Goal: Communication & Community: Ask a question

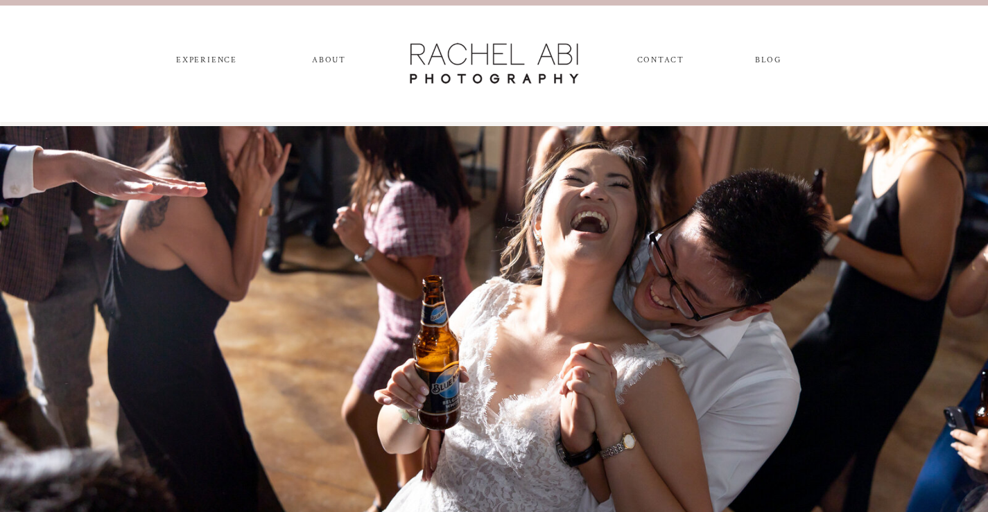
click at [646, 60] on nav "CONTACT" at bounding box center [660, 62] width 46 height 15
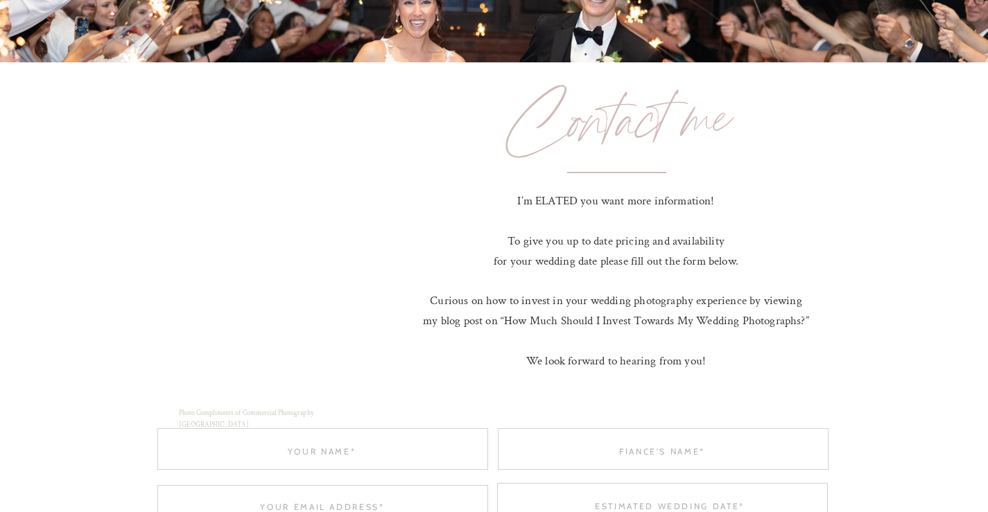
scroll to position [693, 0]
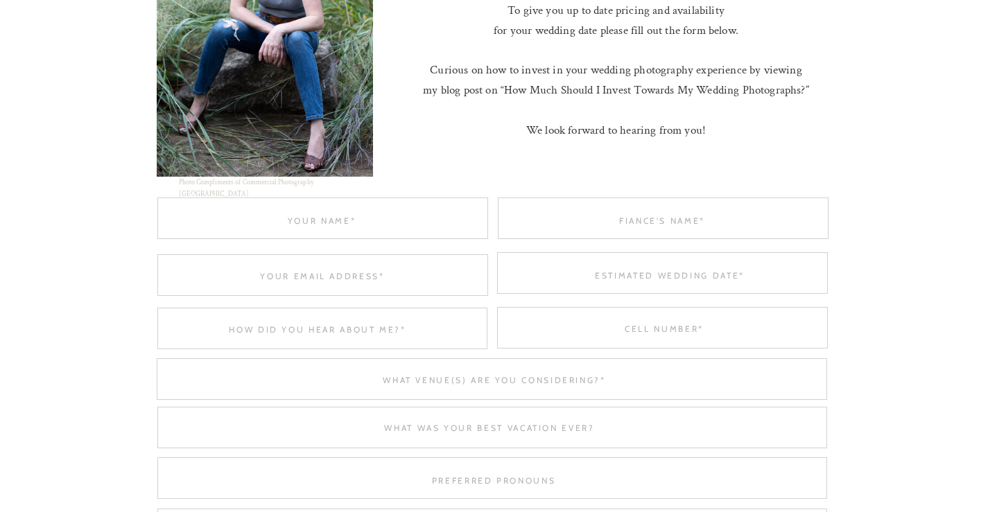
click at [331, 207] on div at bounding box center [322, 219] width 331 height 42
click at [332, 227] on div at bounding box center [322, 219] width 331 height 42
click at [311, 213] on div at bounding box center [322, 219] width 331 height 42
click at [311, 222] on textarea at bounding box center [322, 220] width 331 height 10
click at [320, 228] on div at bounding box center [322, 219] width 331 height 42
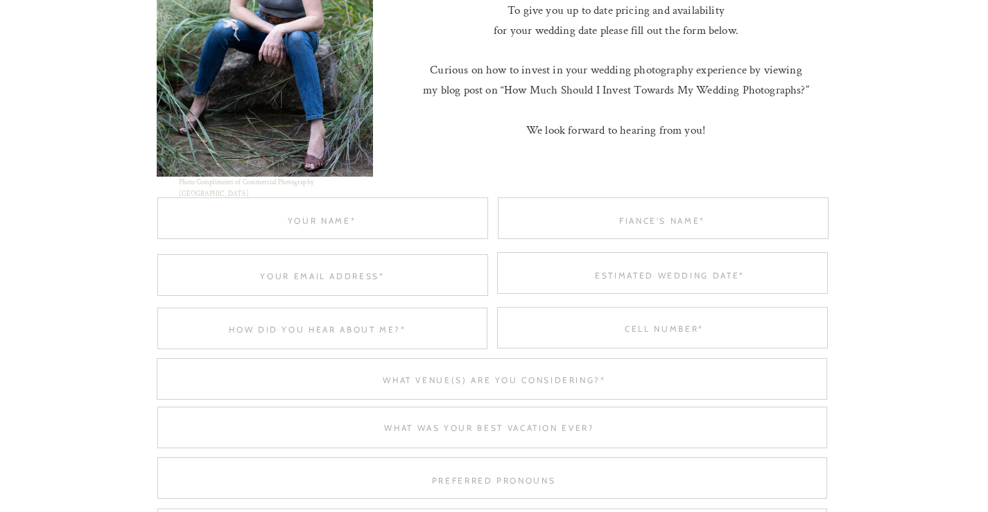
click at [604, 200] on div at bounding box center [663, 219] width 331 height 42
click at [614, 219] on textarea at bounding box center [662, 220] width 331 height 10
click at [354, 270] on textarea at bounding box center [322, 275] width 331 height 10
click at [325, 286] on div at bounding box center [322, 275] width 331 height 42
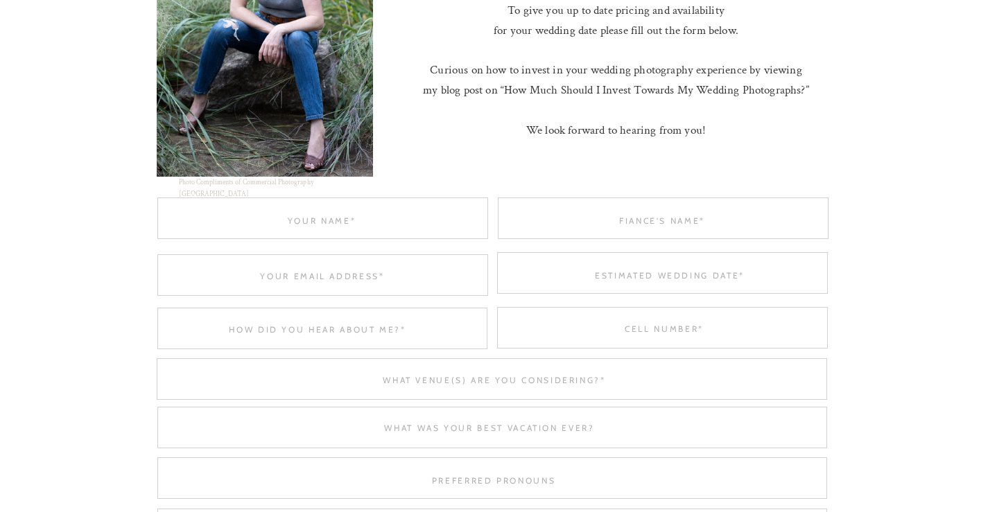
click at [320, 278] on textarea at bounding box center [322, 275] width 331 height 10
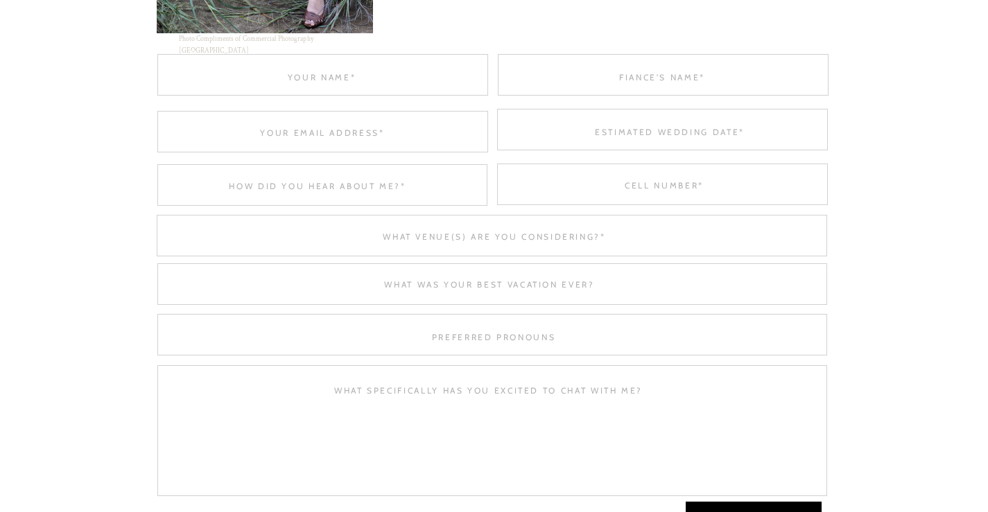
scroll to position [809, 0]
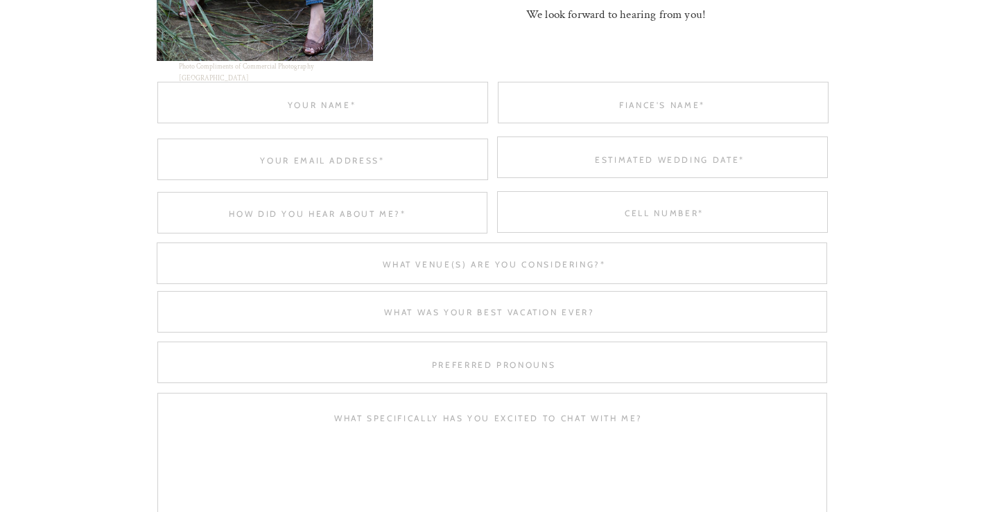
click at [391, 430] on textarea at bounding box center [489, 463] width 636 height 102
paste textarea "Beloved Website Owner, In today’s digital world, the right app can set your bus…"
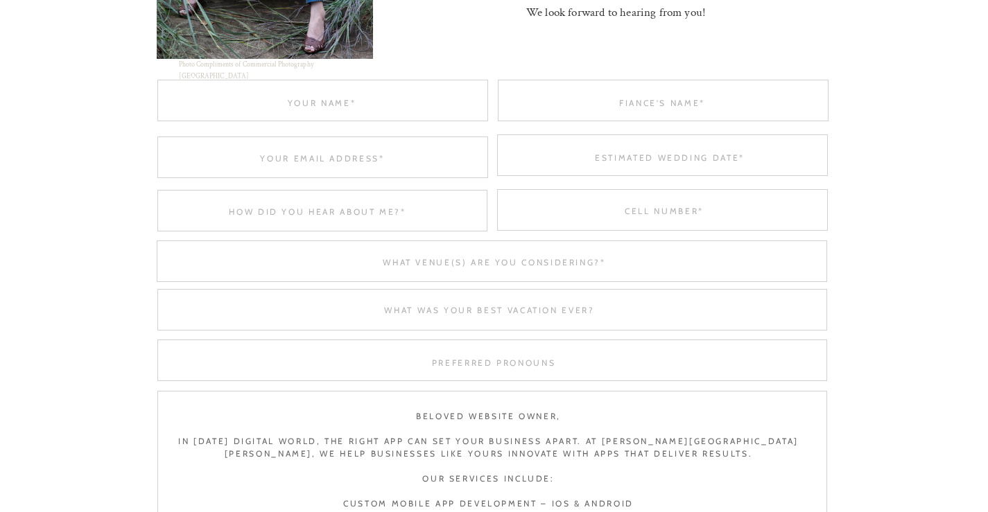
scroll to position [196, 0]
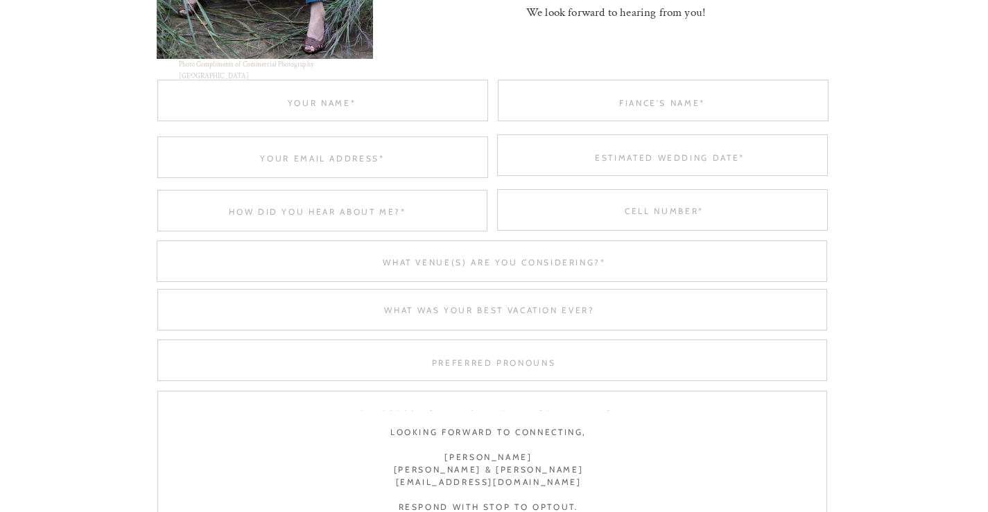
click at [503, 446] on textarea "Beloved Website Owner, In today’s digital world, the right app can set your bus…" at bounding box center [489, 461] width 636 height 102
click at [504, 451] on textarea "Beloved Website Owner, In today’s digital world, the right app can set your bus…" at bounding box center [489, 461] width 636 height 102
click at [504, 456] on textarea "Beloved Website Owner, In today’s digital world, the right app can set your bus…" at bounding box center [489, 461] width 636 height 102
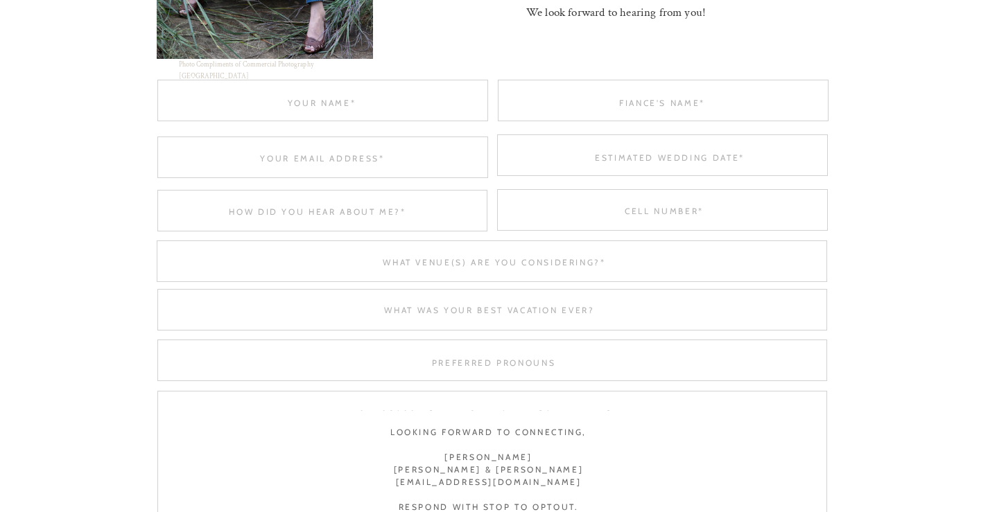
click at [504, 456] on textarea "Beloved Website Owner, In today’s digital world, the right app can set your bus…" at bounding box center [489, 461] width 636 height 102
type textarea "Beloved Website Owner, In today’s digital world, the right app can set your bus…"
click at [320, 105] on textarea at bounding box center [322, 102] width 331 height 10
paste textarea "Mike Smith"
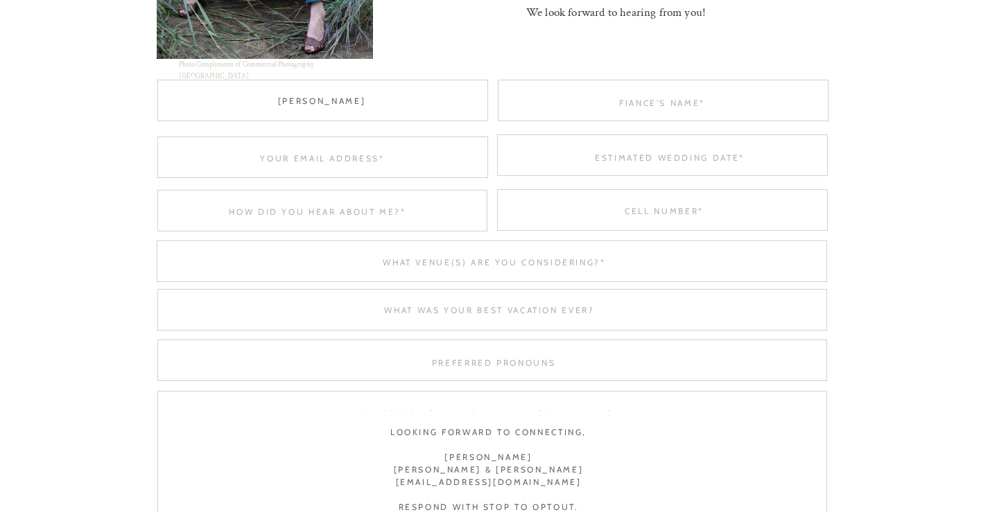
scroll to position [1, 0]
click at [385, 98] on textarea "Mike Smith" at bounding box center [322, 102] width 331 height 10
type textarea "Mike Smith"
click at [651, 128] on div "CONTACT blog experience ABOUT send message I’m ELATED you want more information…" at bounding box center [494, 485] width 988 height 2592
click at [653, 112] on div at bounding box center [663, 101] width 331 height 42
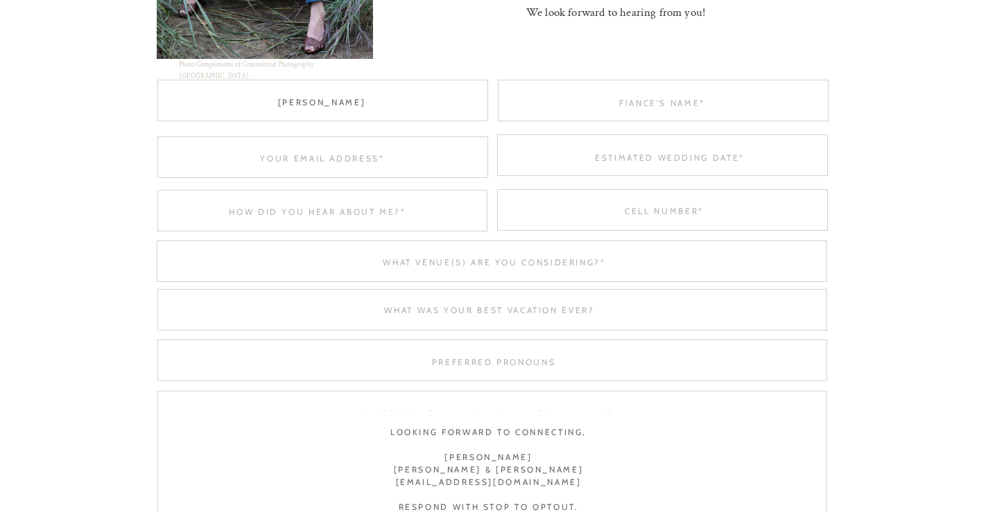
click at [666, 103] on textarea at bounding box center [662, 102] width 331 height 10
type textarea "0"
click at [322, 145] on div at bounding box center [322, 158] width 331 height 42
click at [318, 151] on div at bounding box center [322, 158] width 331 height 42
click at [547, 482] on textarea "Beloved Website Owner, In today’s digital world, the right app can set your bus…" at bounding box center [489, 461] width 636 height 102
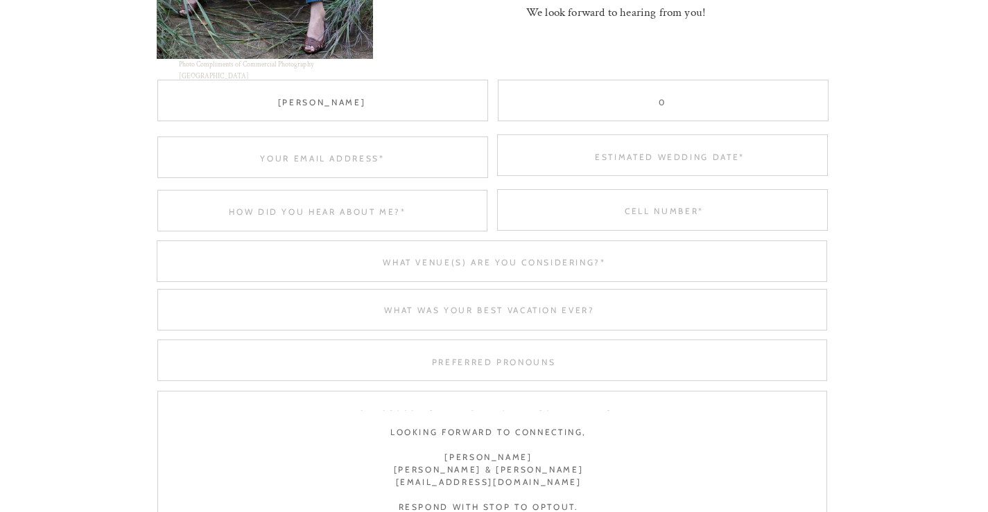
click at [547, 482] on textarea "Beloved Website Owner, In today’s digital world, the right app can set your bus…" at bounding box center [489, 461] width 636 height 102
click at [321, 159] on textarea at bounding box center [322, 157] width 331 height 10
paste textarea "mikes@hoffnmazordevelop.com"
click at [349, 167] on div at bounding box center [322, 158] width 331 height 42
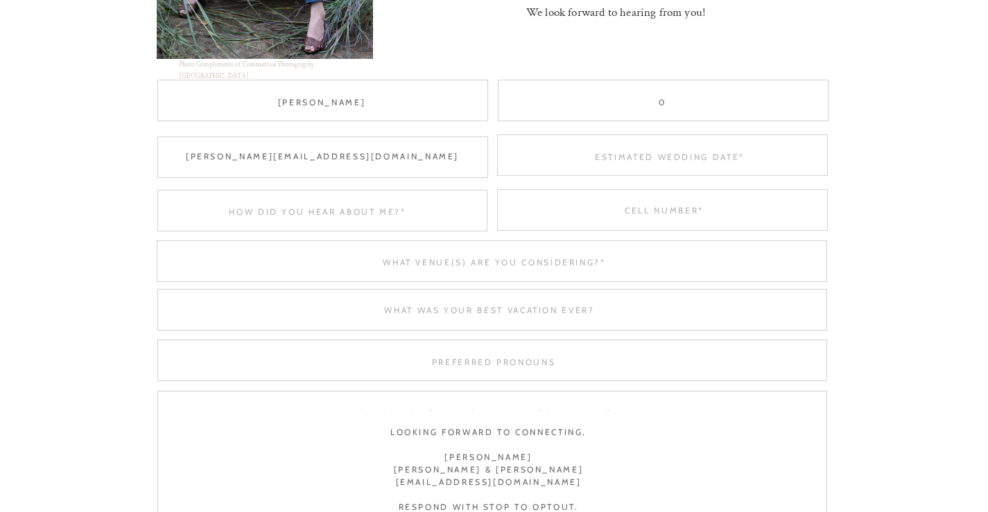
click at [343, 158] on textarea "mikes@hoffnmazordevelop.com" at bounding box center [322, 157] width 331 height 10
type textarea "mikes@hoffnmazordevelop.com"
click at [649, 151] on div at bounding box center [662, 155] width 331 height 42
click at [665, 152] on textarea at bounding box center [670, 157] width 331 height 10
type textarea "asap"
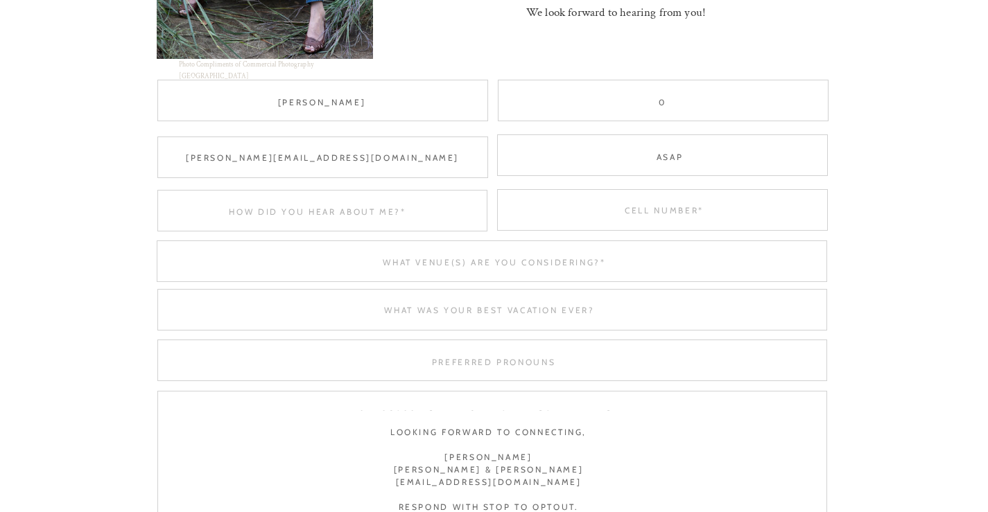
click at [304, 212] on textarea at bounding box center [317, 211] width 329 height 10
type textarea "google"
click at [676, 213] on textarea at bounding box center [664, 210] width 331 height 10
type textarea "8149805065"
click at [494, 267] on div at bounding box center [492, 262] width 670 height 42
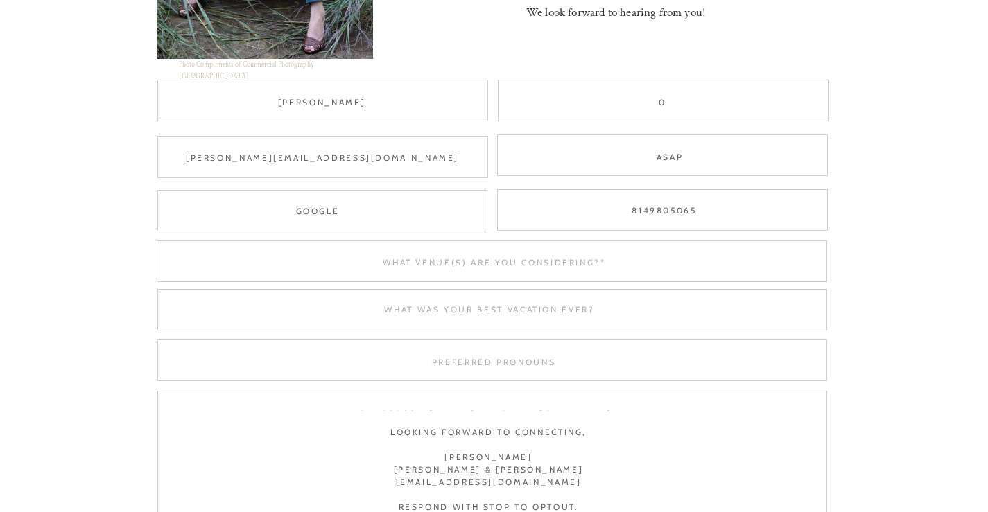
click at [498, 261] on textarea at bounding box center [494, 261] width 665 height 10
type textarea "-"
click at [552, 317] on div at bounding box center [492, 310] width 670 height 42
click at [508, 309] on textarea at bounding box center [489, 309] width 665 height 10
type textarea "winter"
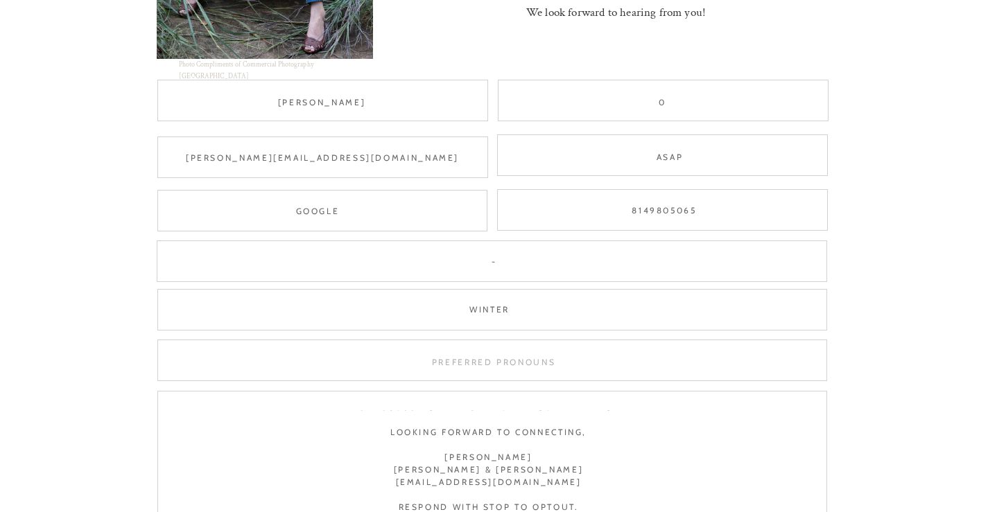
click at [521, 360] on textarea at bounding box center [494, 362] width 331 height 10
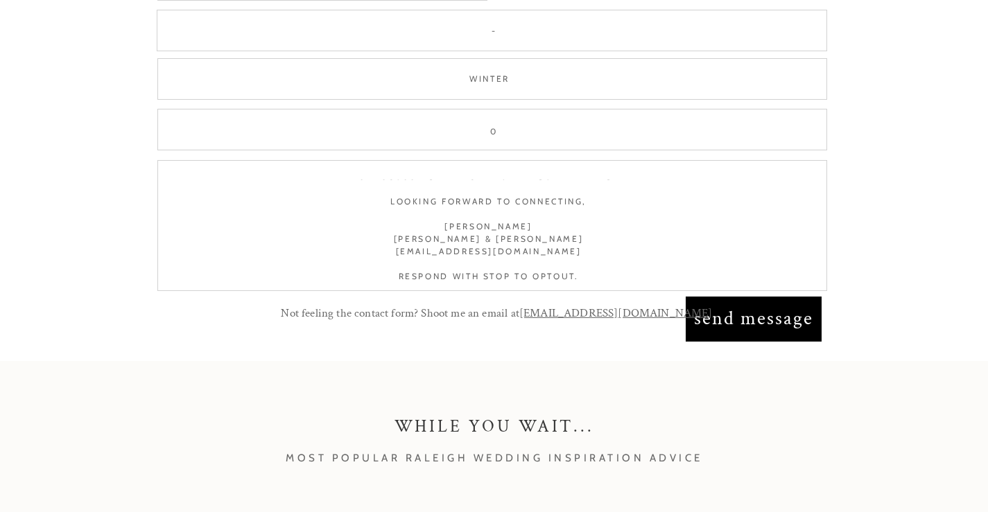
type textarea "0"
click at [497, 258] on textarea "Beloved Website Owner, In today’s digital world, the right app can set your bus…" at bounding box center [489, 231] width 636 height 102
click at [755, 311] on nav "send message" at bounding box center [754, 319] width 124 height 30
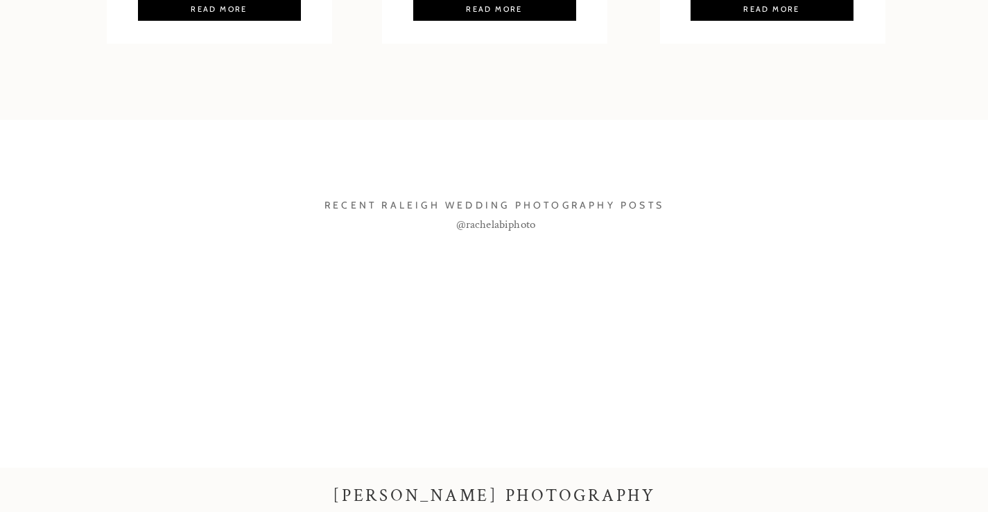
scroll to position [972, 0]
